Goal: Task Accomplishment & Management: Use online tool/utility

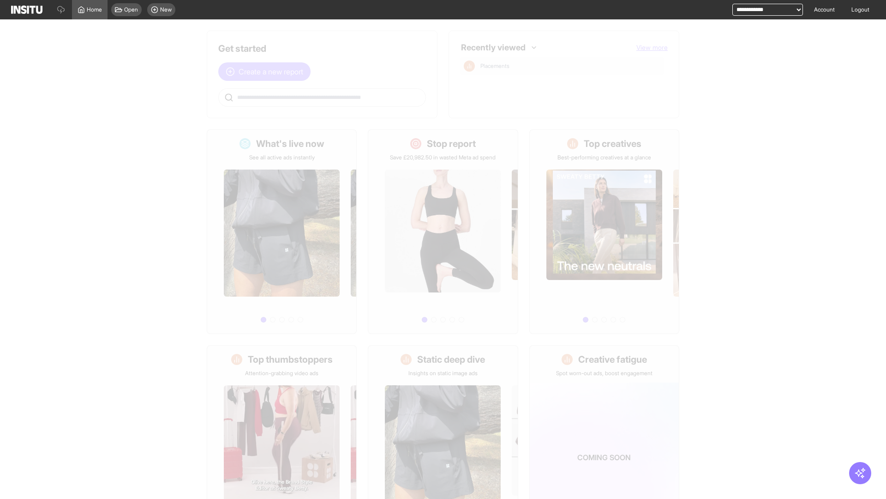
click at [267, 72] on span "Create a new report" at bounding box center [271, 71] width 65 height 11
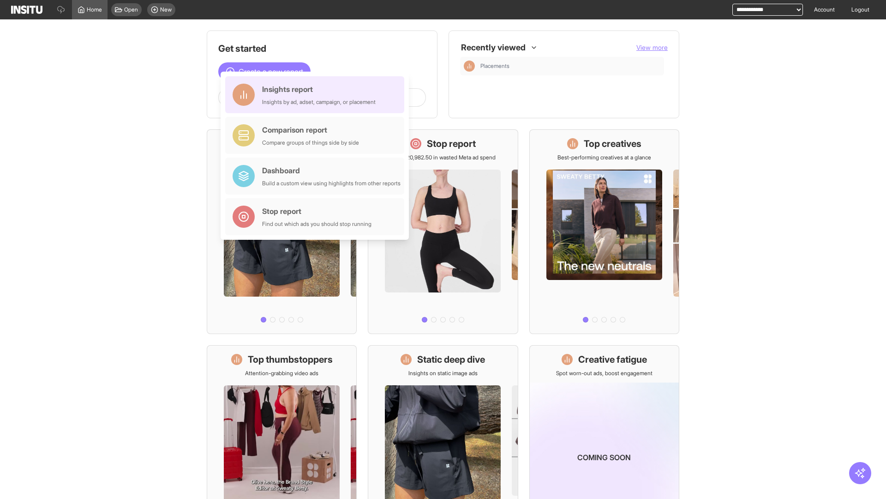
click at [317, 95] on div "Insights report Insights by ad, adset, campaign, or placement" at bounding box center [319, 95] width 114 height 22
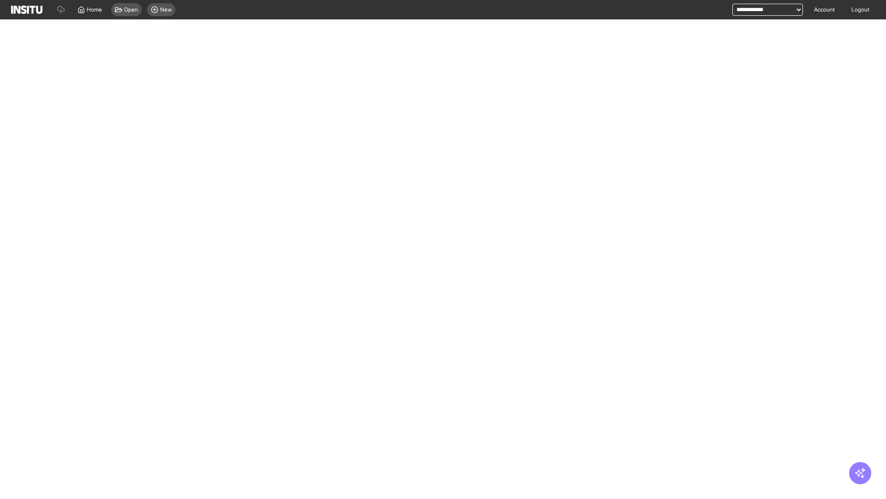
select select "**"
